Goal: Task Accomplishment & Management: Complete application form

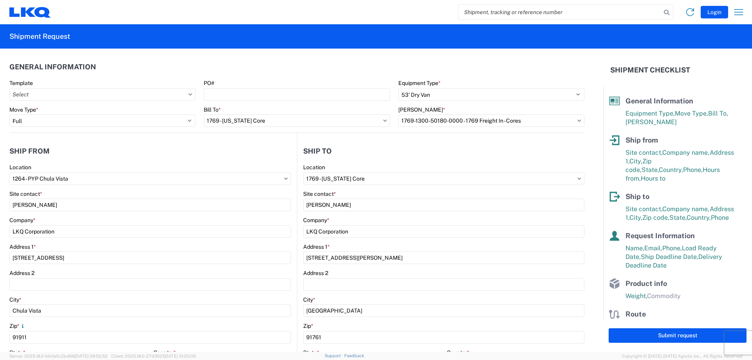
select select "STDV"
select select "FULL"
select select "CA"
select select "US"
select select "CA"
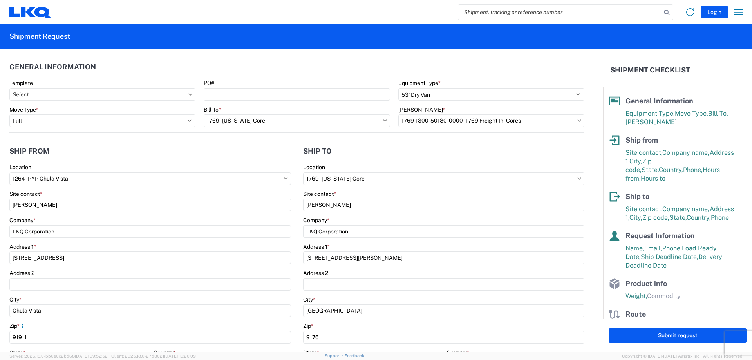
select select "US"
select select "LBS"
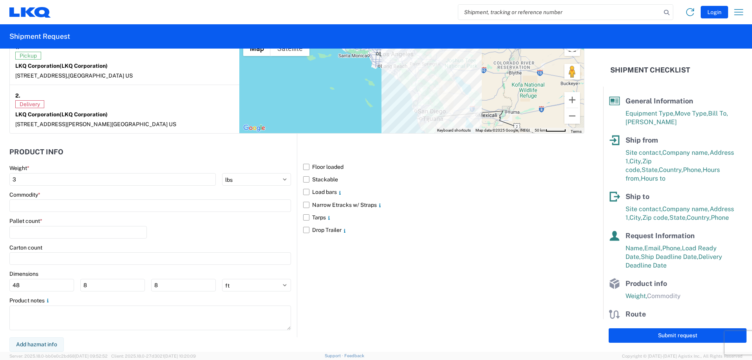
click at [171, 150] on header "Product Info" at bounding box center [153, 152] width 288 height 18
drag, startPoint x: 125, startPoint y: 125, endPoint x: 135, endPoint y: 151, distance: 27.8
click at [130, 135] on form "General Information Template PO# Equipment Type * Select 53’ Dry Van Flatbed Dr…" at bounding box center [301, 200] width 603 height 303
click at [121, 198] on div "Commodity *" at bounding box center [150, 201] width 282 height 21
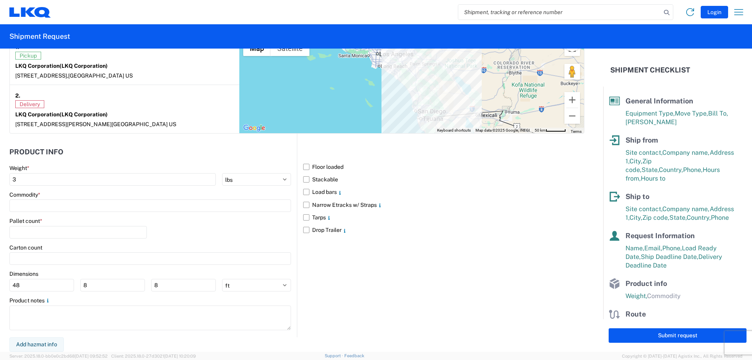
click at [156, 229] on div "Pallet count *" at bounding box center [150, 230] width 282 height 27
click at [125, 229] on input "number" at bounding box center [78, 232] width 138 height 13
type input "22"
click at [234, 229] on div "Pallet count * 22" at bounding box center [150, 230] width 282 height 27
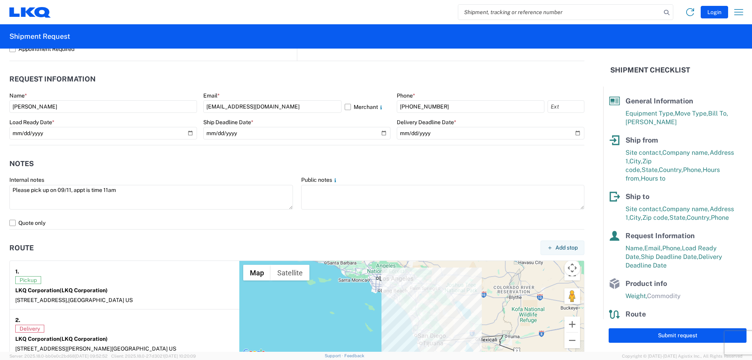
scroll to position [431, 0]
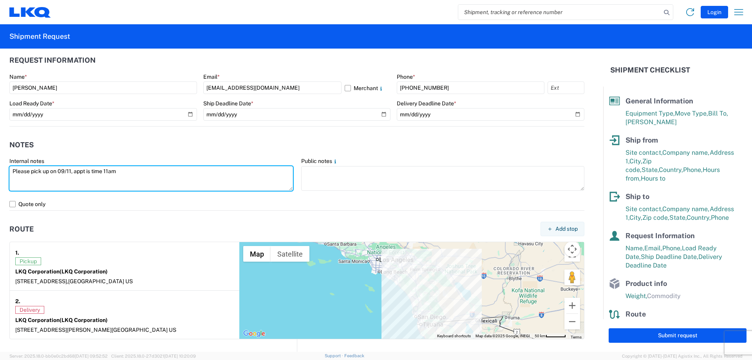
drag, startPoint x: 134, startPoint y: 172, endPoint x: -5, endPoint y: 173, distance: 138.7
click at [0, 173] on html "Login Home Shipment request Shipment tracking Shipment Request General Informat…" at bounding box center [376, 180] width 752 height 360
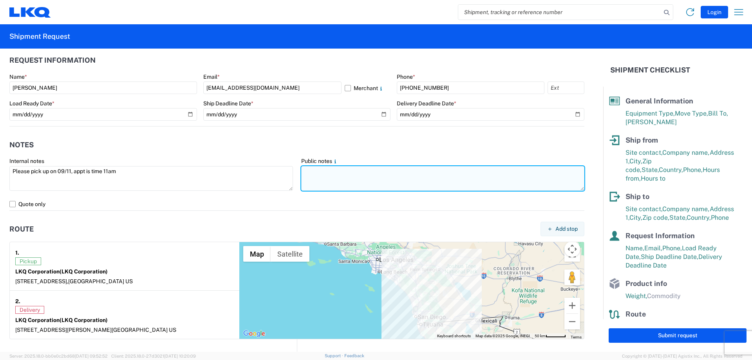
paste textarea "Please pick up on 09/11, appt is time 11am"
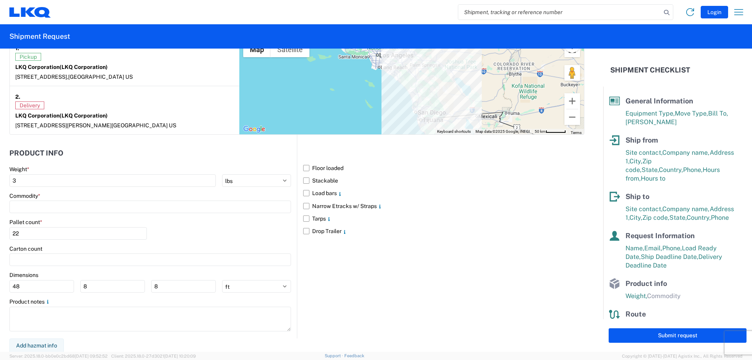
scroll to position [637, 0]
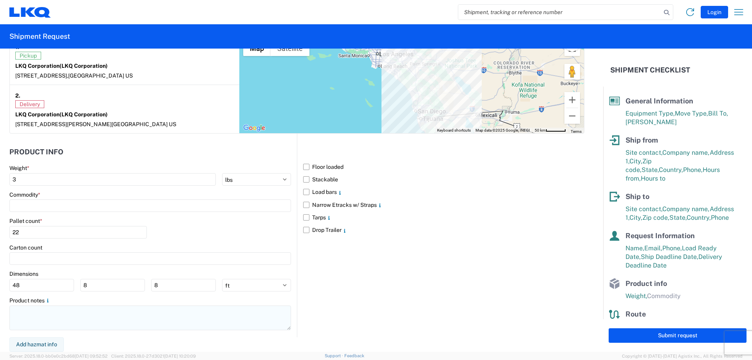
type textarea "Please pick up on 09/11, appt is time 11am"
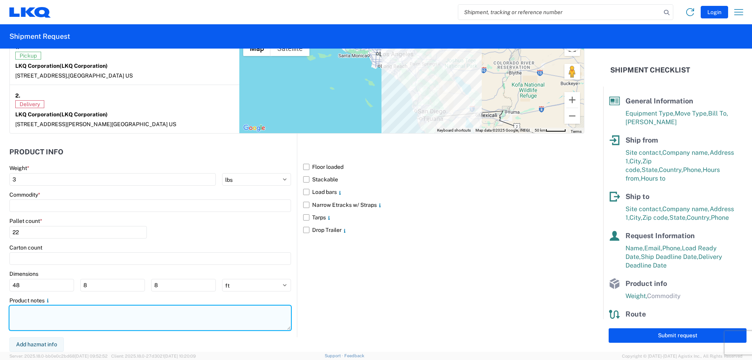
paste textarea "Please pick up on 09/11, appt is time 11am"
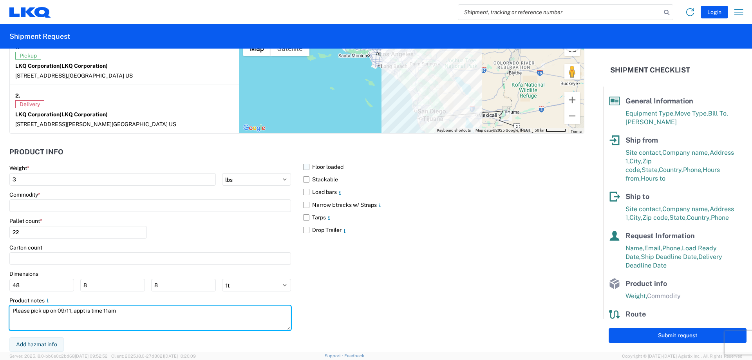
type textarea "Please pick up on 09/11, appt is time 11am"
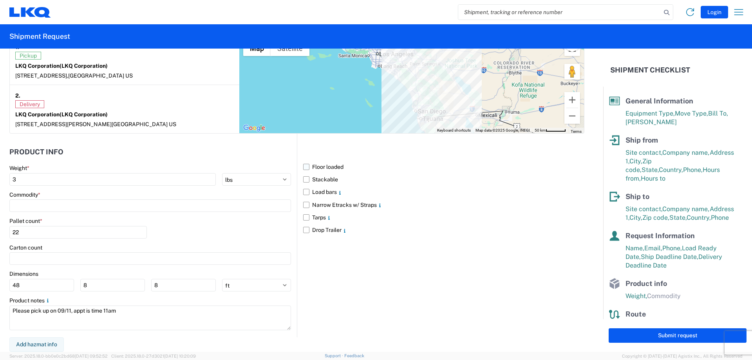
click at [303, 168] on label "Floor loaded" at bounding box center [443, 167] width 281 height 13
click at [0, 0] on input "Floor loaded" at bounding box center [0, 0] width 0 height 0
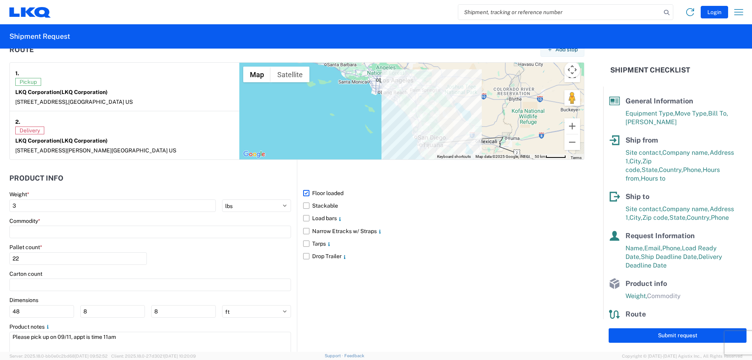
scroll to position [598, 0]
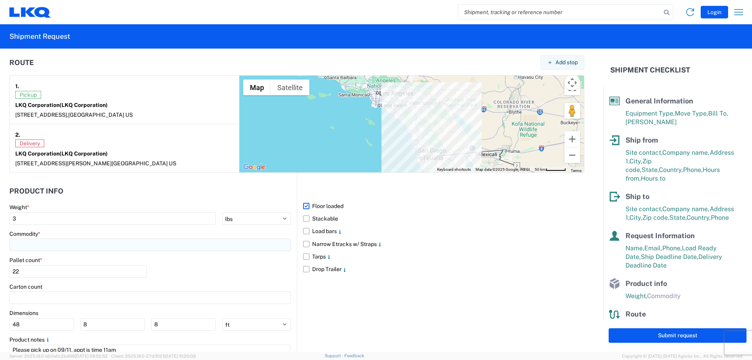
click at [51, 247] on input at bounding box center [150, 245] width 282 height 13
click at [131, 189] on header "Product Info" at bounding box center [153, 191] width 288 height 18
click at [63, 217] on input "3" at bounding box center [112, 218] width 207 height 13
type input "25000"
click at [97, 199] on header "Product Info" at bounding box center [153, 191] width 288 height 18
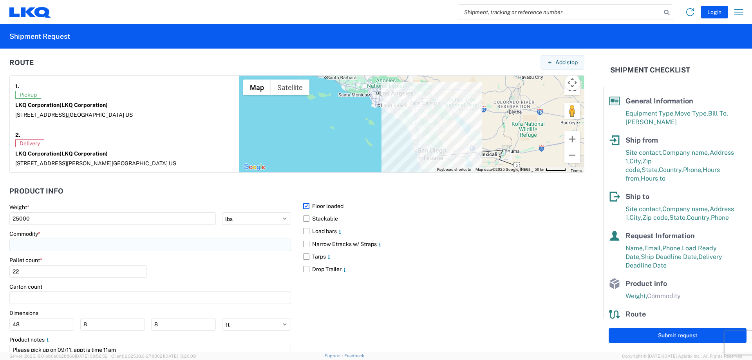
click at [76, 245] on input at bounding box center [150, 245] width 282 height 13
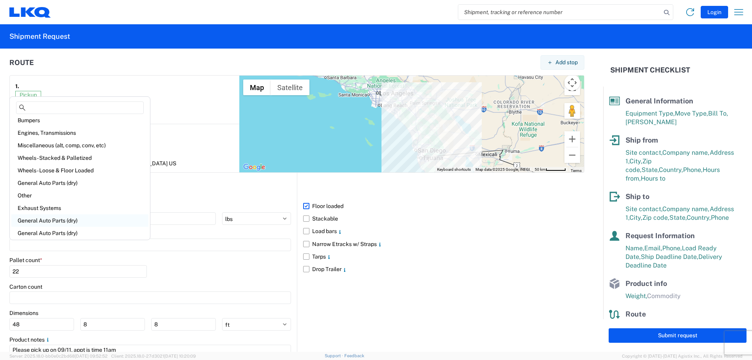
scroll to position [0, 0]
click at [50, 209] on div "Exhaust Systems" at bounding box center [79, 211] width 137 height 13
type input "Exhaust Systems"
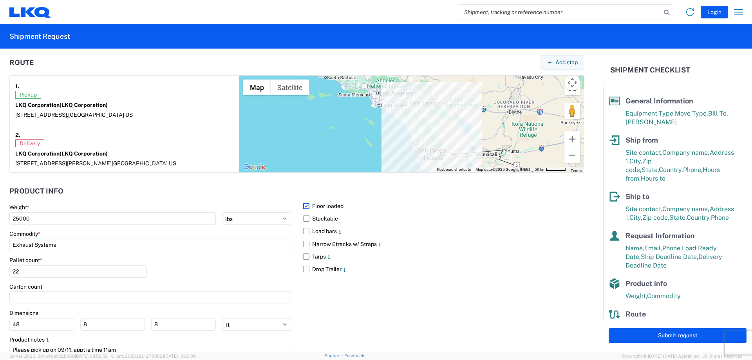
scroll to position [637, 0]
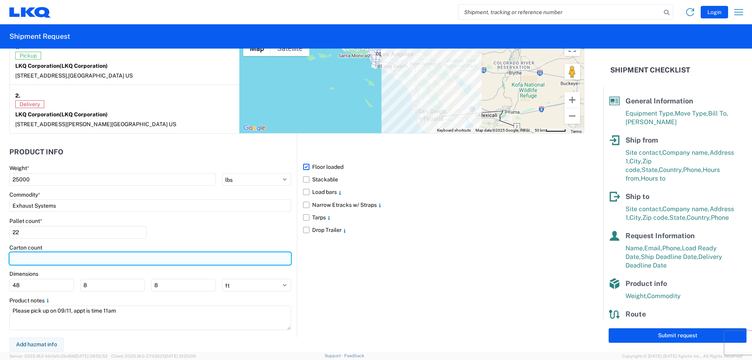
click at [45, 262] on input "number" at bounding box center [150, 258] width 282 height 13
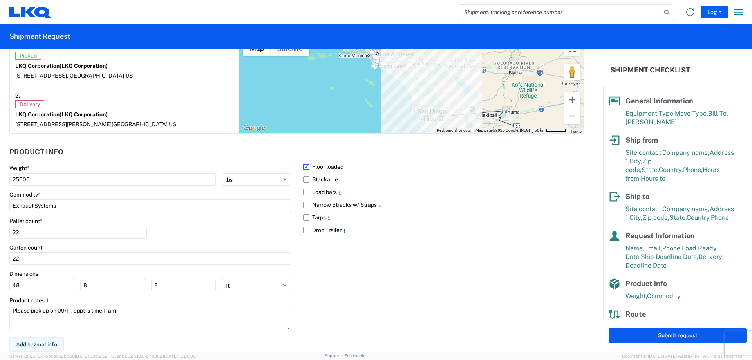
click at [190, 226] on div "Pallet count * 22" at bounding box center [150, 230] width 282 height 27
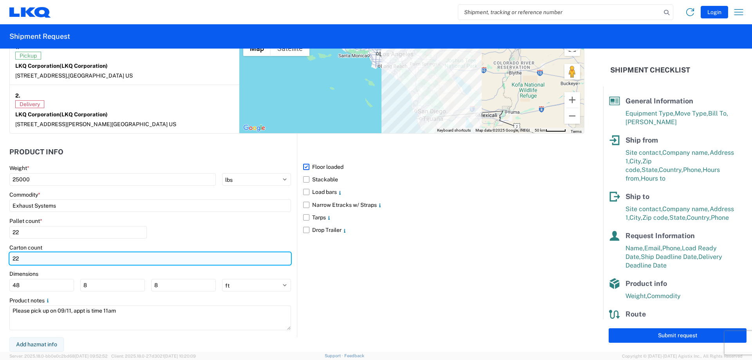
click at [44, 261] on input "22" at bounding box center [150, 258] width 282 height 13
type input "2"
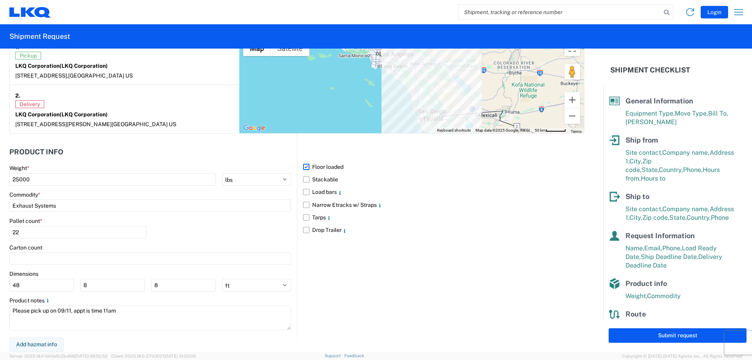
click at [200, 229] on div "Pallet count * 22" at bounding box center [150, 230] width 282 height 27
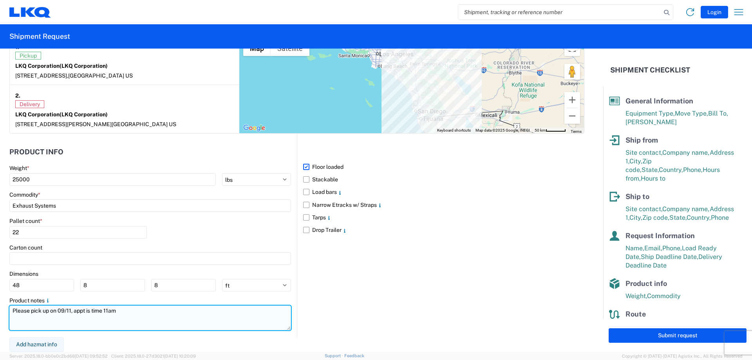
click at [170, 317] on textarea "Please pick up on 09/11, appt is time 11am" at bounding box center [150, 318] width 282 height 25
click at [71, 312] on textarea "Please pick up on 09/11, appt is time 11am" at bounding box center [150, 318] width 282 height 25
type textarea "Please pick up on [DATE] 7am, appt is time 11am"
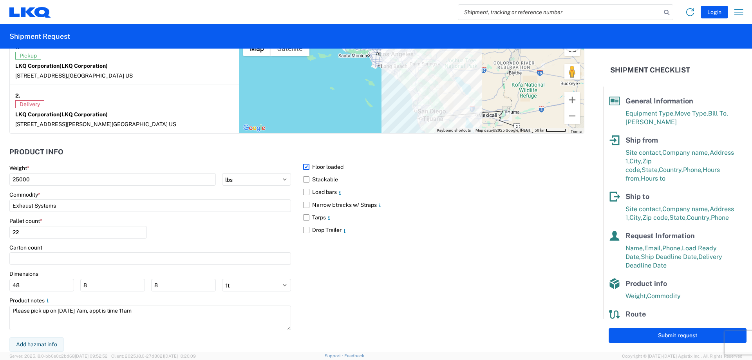
click at [178, 332] on main "Weight * 25000 kgs lbs Commodity * Exhaust Systems Pallet count * 22 Carton cou…" at bounding box center [153, 251] width 288 height 172
click at [633, 334] on button "Submit request" at bounding box center [678, 335] width 138 height 14
select select "US"
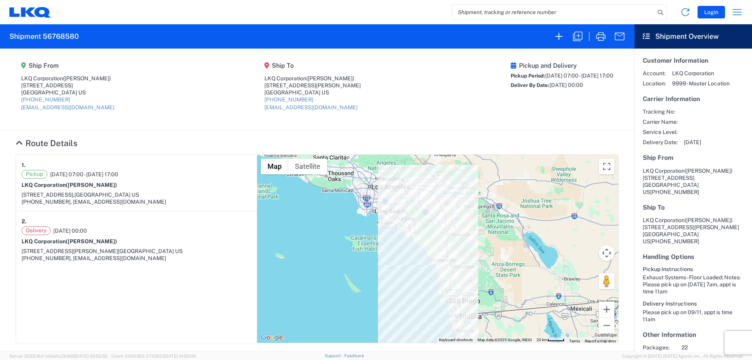
click at [207, 268] on article "1. Pickup [DATE] 07:00 - [DATE] 17:00 LKQ Corporation ([PERSON_NAME]) [STREET_A…" at bounding box center [136, 249] width 241 height 188
drag, startPoint x: 217, startPoint y: 100, endPoint x: 24, endPoint y: 158, distance: 201.7
click at [217, 100] on agx-shipment-main-routing-info "Ship From LKQ Corporation ([PERSON_NAME]) [STREET_ADDRESS] [PHONE_NUMBER] [EMAI…" at bounding box center [317, 89] width 603 height 66
